Goal: Task Accomplishment & Management: Use online tool/utility

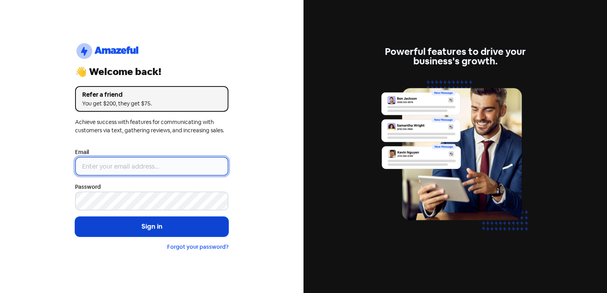
type input "[EMAIL_ADDRESS][DOMAIN_NAME]"
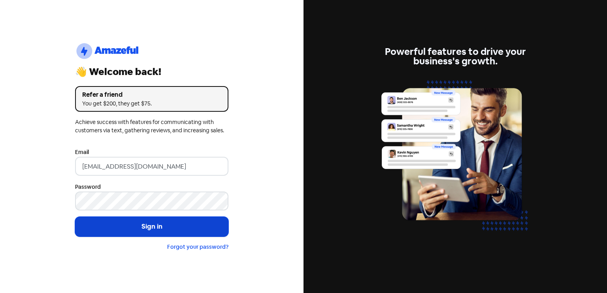
click at [145, 227] on button "Sign in" at bounding box center [151, 227] width 153 height 20
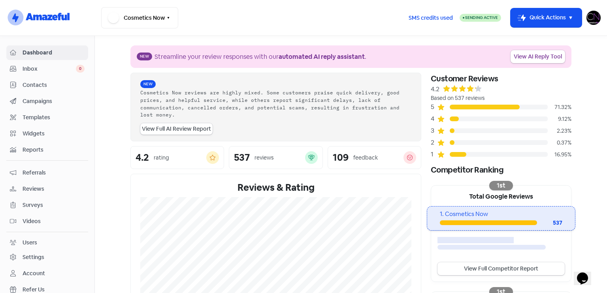
click at [19, 187] on div "Reviews" at bounding box center [47, 188] width 75 height 9
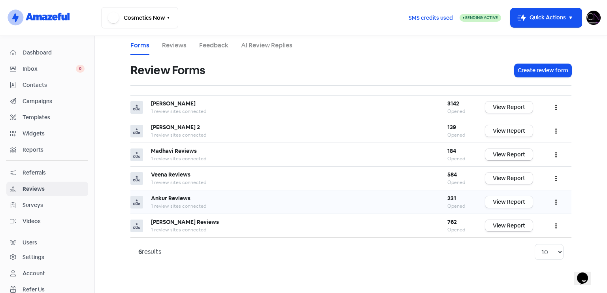
click at [526, 202] on link "View Report" at bounding box center [508, 201] width 47 height 11
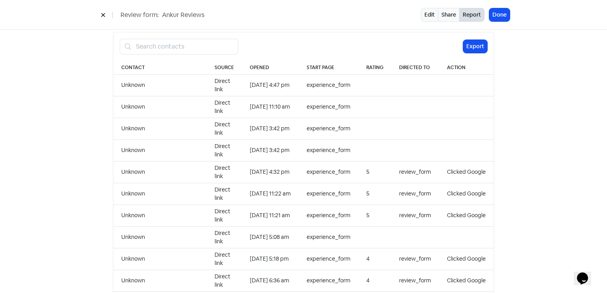
scroll to position [812, 0]
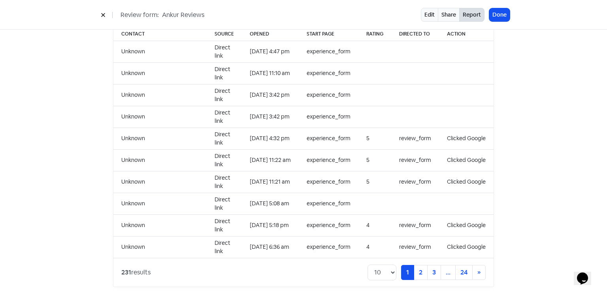
click at [491, 22] on div "Review form: Ankur Reviews Edit Share Report Done" at bounding box center [303, 15] width 607 height 30
click at [501, 11] on button "Done" at bounding box center [499, 14] width 21 height 13
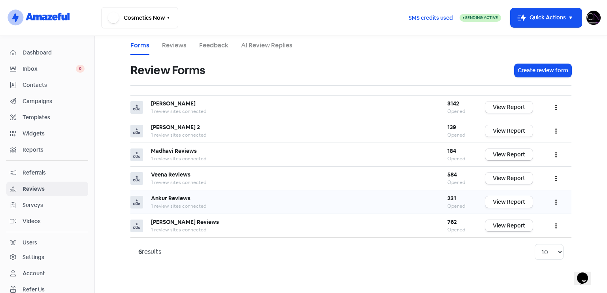
click at [555, 196] on button "button" at bounding box center [555, 202] width 15 height 19
click at [526, 223] on link "Preview" at bounding box center [530, 222] width 66 height 16
